Goal: Task Accomplishment & Management: Complete application form

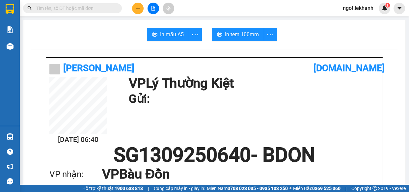
click at [140, 13] on button at bounding box center [138, 9] width 12 height 12
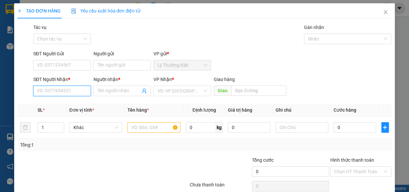
click at [59, 95] on input "SĐT Người Nhận *" at bounding box center [62, 91] width 58 height 11
click at [63, 102] on div "0363106811 - HANG" at bounding box center [61, 103] width 49 height 7
type input "0363106811"
type input "HANG"
type input "40.000"
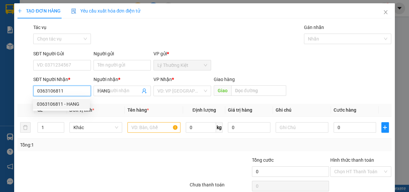
type input "40.000"
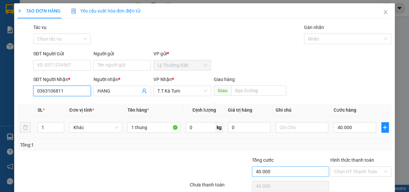
scroll to position [29, 0]
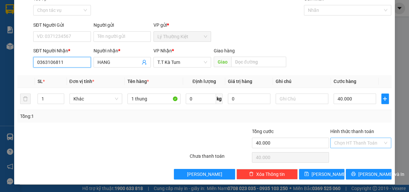
type input "0363106811"
click at [362, 141] on input "Hình thức thanh toán" at bounding box center [358, 143] width 49 height 10
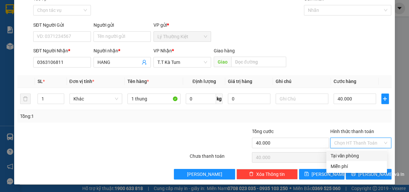
click at [361, 154] on div "Tại văn phòng" at bounding box center [356, 155] width 53 height 7
type input "0"
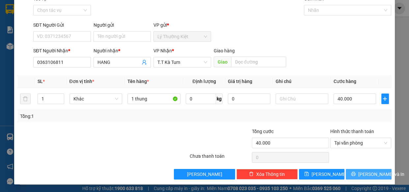
click at [362, 171] on span "[PERSON_NAME] và In" at bounding box center [381, 174] width 46 height 7
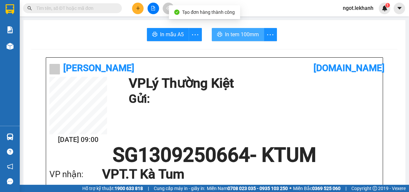
click at [232, 30] on span "In tem 100mm" at bounding box center [242, 34] width 34 height 8
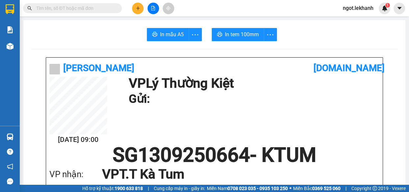
click at [133, 10] on button at bounding box center [138, 9] width 12 height 12
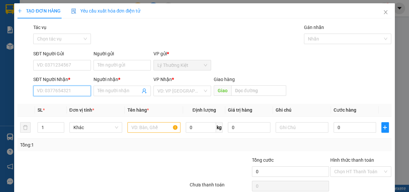
drag, startPoint x: 68, startPoint y: 93, endPoint x: 66, endPoint y: 88, distance: 6.0
click at [67, 92] on input "SĐT Người Nhận *" at bounding box center [62, 91] width 58 height 11
click at [43, 92] on input "0932685" at bounding box center [62, 91] width 58 height 11
click at [48, 93] on input "0932685" at bounding box center [62, 91] width 58 height 11
click at [56, 91] on input "093685" at bounding box center [62, 91] width 58 height 11
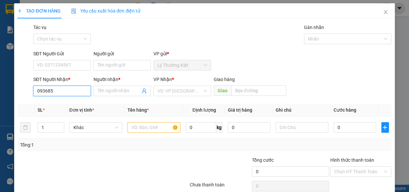
click at [56, 91] on input "093685" at bounding box center [62, 91] width 58 height 11
click at [57, 106] on div "0933245117 - giáp" at bounding box center [61, 103] width 49 height 7
type input "0933245117"
type input "giáp"
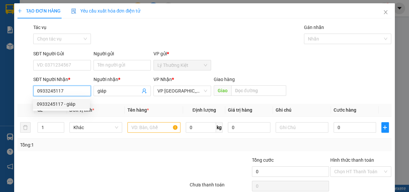
type input "40.000"
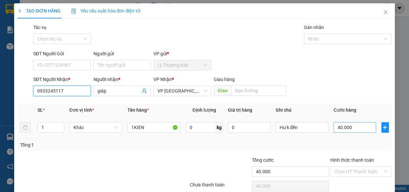
type input "0933245117"
click at [348, 132] on input "40.000" at bounding box center [355, 127] width 42 height 11
type input "3"
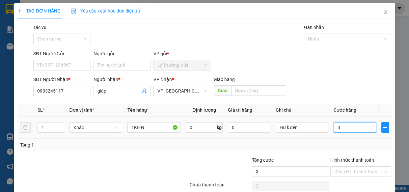
type input "30"
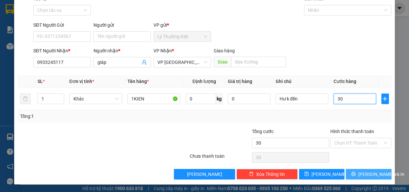
type input "30"
type input "30.000"
click at [349, 172] on button "[PERSON_NAME] và In" at bounding box center [368, 174] width 45 height 11
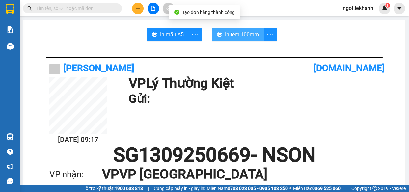
click at [240, 32] on span "In tem 100mm" at bounding box center [242, 34] width 34 height 8
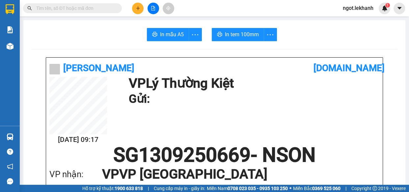
click at [139, 8] on icon "plus" at bounding box center [138, 8] width 5 height 5
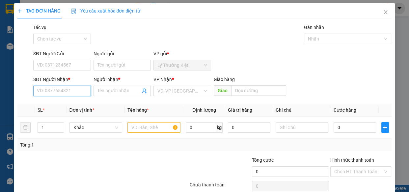
click at [59, 92] on input "SĐT Người Nhận *" at bounding box center [62, 91] width 58 height 11
type input "0906789896"
click at [100, 92] on input "Người nhận *" at bounding box center [118, 90] width 43 height 7
click at [67, 87] on input "0906789896" at bounding box center [62, 91] width 58 height 11
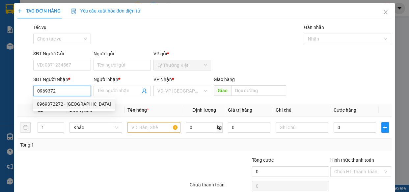
click at [72, 106] on div "0969372272 - [GEOGRAPHIC_DATA]" at bounding box center [74, 103] width 74 height 7
type input "0969372272"
type input "[PERSON_NAME]"
type input "30.000"
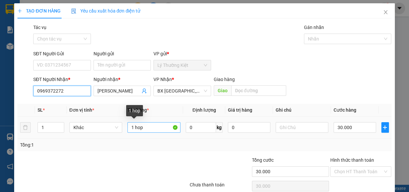
type input "0969372272"
click at [140, 128] on input "1 hop" at bounding box center [153, 127] width 53 height 11
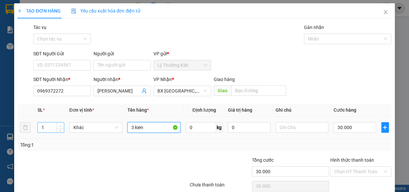
type input "3 kien"
click at [57, 125] on span "Increase Value" at bounding box center [60, 125] width 7 height 6
type input "3"
click at [57, 125] on span "Increase Value" at bounding box center [60, 125] width 7 height 6
click at [353, 124] on input "30.000" at bounding box center [355, 127] width 42 height 11
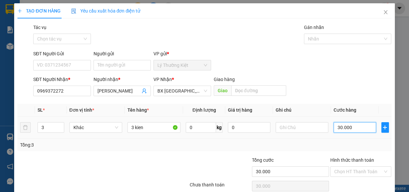
type input "1"
type input "15"
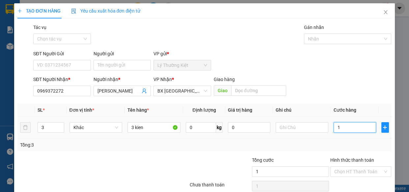
type input "15"
type input "150"
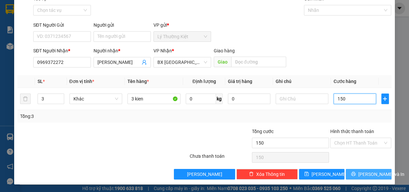
type input "150"
type input "150.000"
click at [362, 169] on button "[PERSON_NAME] và In" at bounding box center [368, 174] width 45 height 11
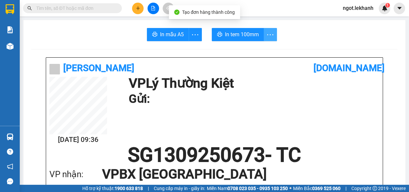
click at [267, 36] on icon "more" at bounding box center [270, 35] width 8 height 8
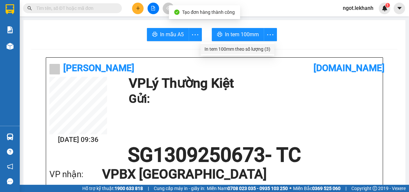
click at [266, 47] on div "In tem 100mm theo số lượng (3)" at bounding box center [237, 48] width 66 height 7
